Goal: Transaction & Acquisition: Purchase product/service

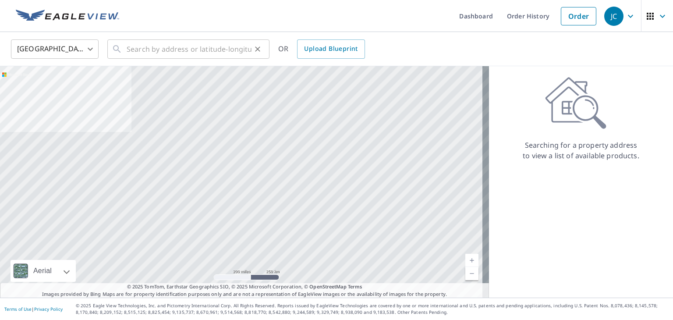
click at [120, 49] on icon at bounding box center [117, 49] width 11 height 11
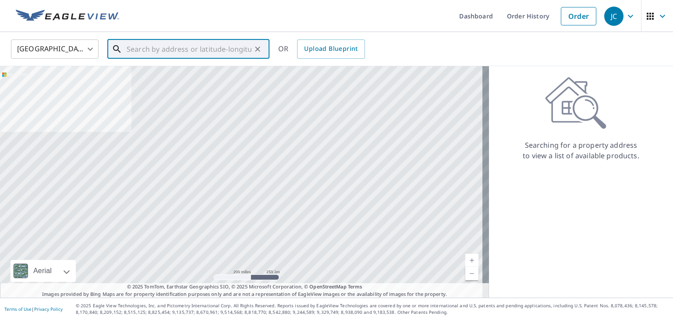
paste input "[STREET_ADDRESS]"
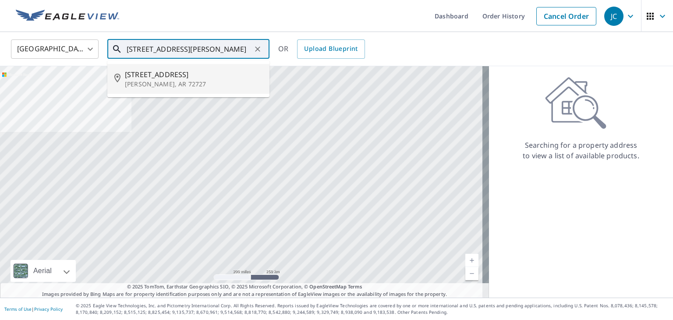
click at [160, 79] on span "[STREET_ADDRESS]" at bounding box center [194, 74] width 138 height 11
type input "[STREET_ADDRESS][PERSON_NAME]"
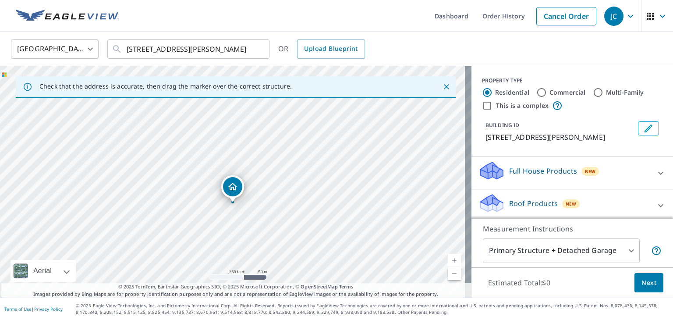
click at [450, 259] on link "Current Level 17, Zoom In" at bounding box center [454, 260] width 13 height 13
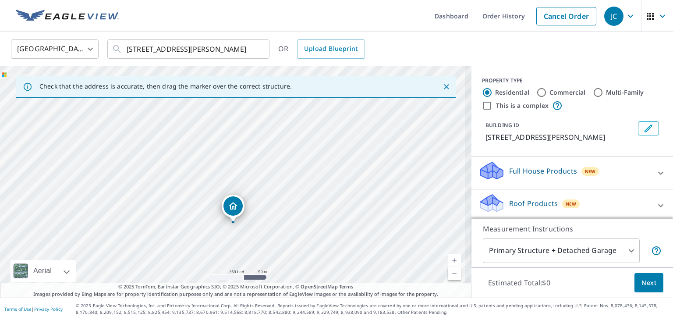
click at [448, 261] on link "Current Level 17, Zoom In" at bounding box center [454, 260] width 13 height 13
click at [448, 260] on link "Current Level 18, Zoom In" at bounding box center [454, 260] width 13 height 13
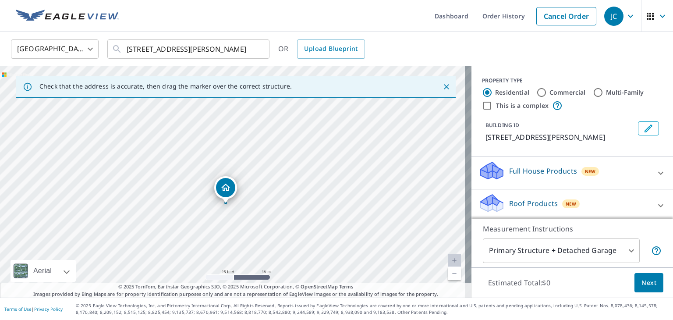
click at [641, 282] on span "Next" at bounding box center [648, 282] width 15 height 11
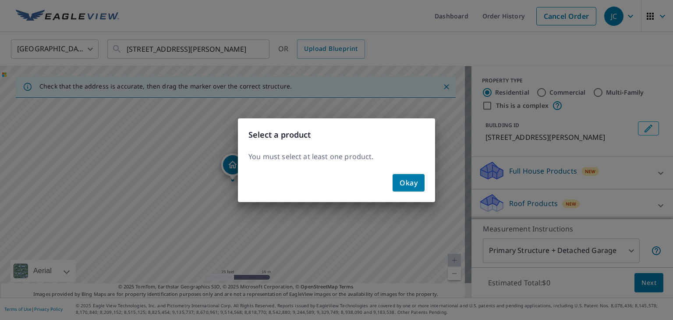
click at [406, 180] on span "Okay" at bounding box center [408, 183] width 18 height 12
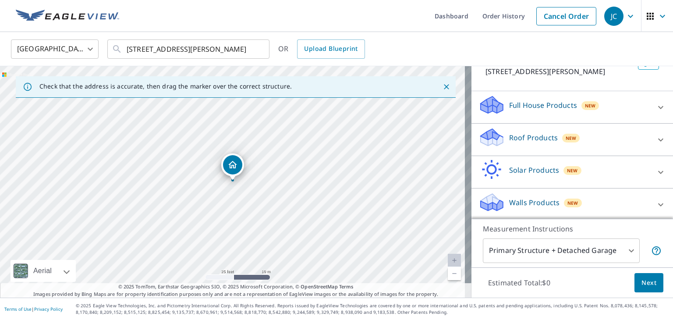
scroll to position [67, 0]
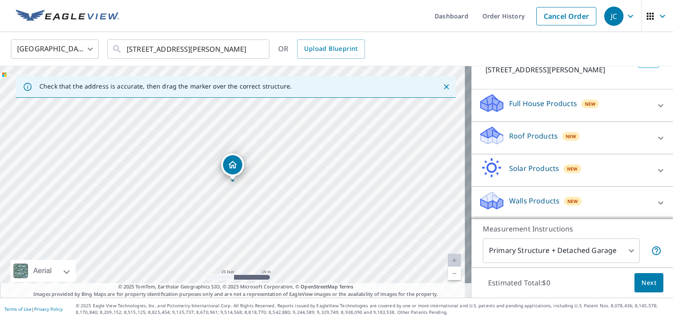
click at [650, 143] on div at bounding box center [660, 137] width 21 height 21
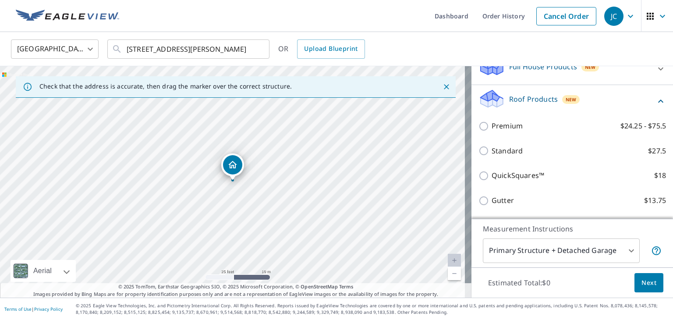
scroll to position [105, 0]
click at [478, 150] on input "Standard $27.5" at bounding box center [484, 150] width 13 height 11
checkbox input "true"
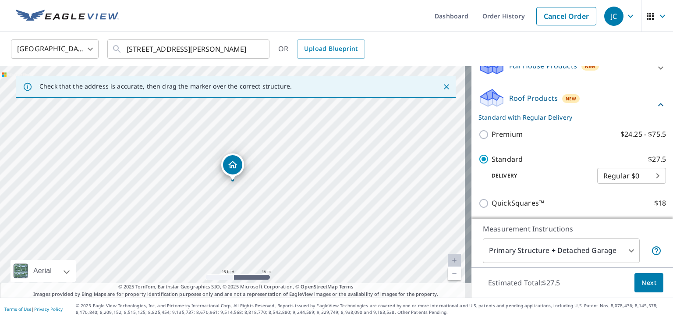
click at [484, 134] on input "Premium $24.25 - $75.5" at bounding box center [484, 134] width 13 height 11
checkbox input "true"
checkbox input "false"
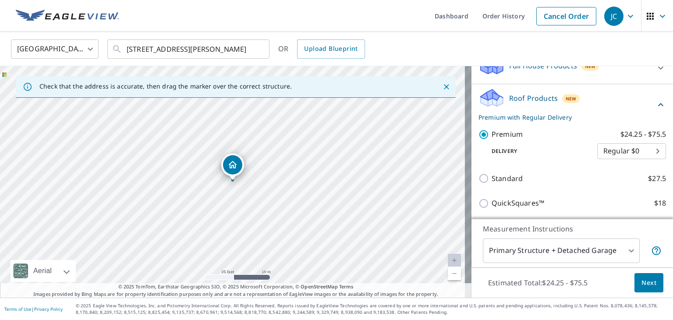
click at [641, 285] on span "Next" at bounding box center [648, 282] width 15 height 11
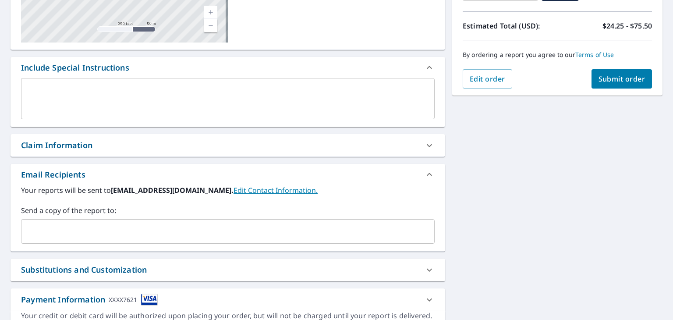
scroll to position [190, 0]
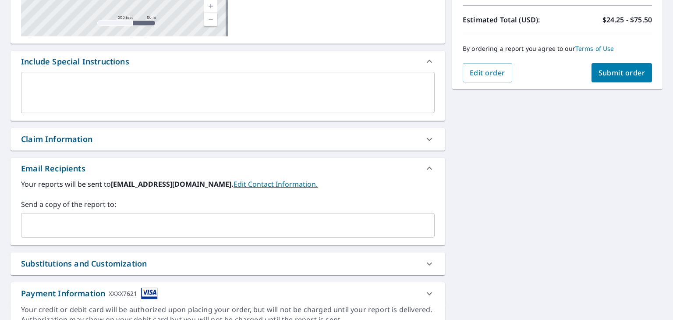
click at [209, 225] on input "text" at bounding box center [221, 225] width 392 height 17
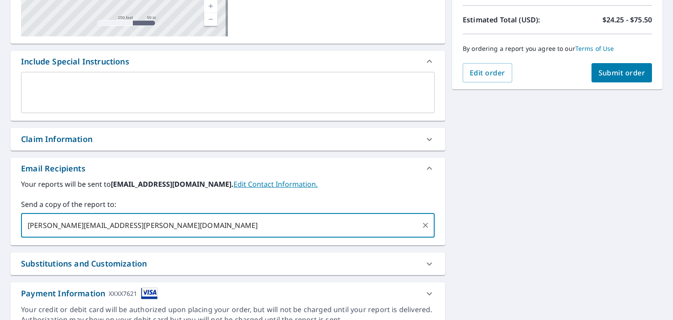
type input "[PERSON_NAME][EMAIL_ADDRESS][PERSON_NAME][DOMAIN_NAME]"
click at [624, 74] on span "Submit order" at bounding box center [621, 73] width 47 height 10
checkbox input "true"
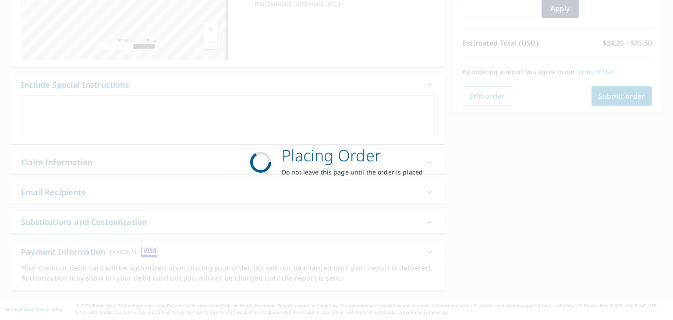
scroll to position [166, 0]
